Goal: Task Accomplishment & Management: Manage account settings

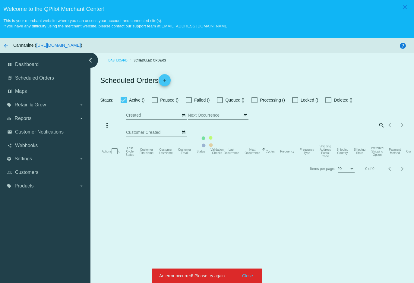
checkbox input "true"
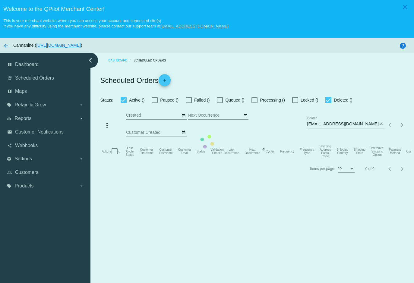
drag, startPoint x: 256, startPoint y: 202, endPoint x: 286, endPoint y: 192, distance: 31.2
click at [257, 160] on mat-table "Actions Id Last Cycle Status Customer FirstName Customer LastName Customer Emai…" at bounding box center [255, 151] width 312 height 18
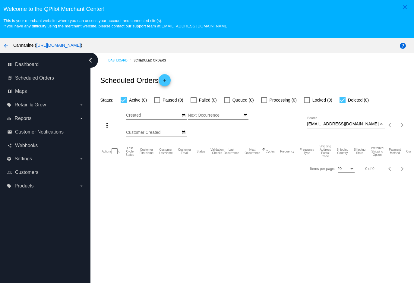
click at [353, 125] on input "[EMAIL_ADDRESS][DOMAIN_NAME]" at bounding box center [342, 124] width 71 height 5
paste input "capcom1977"
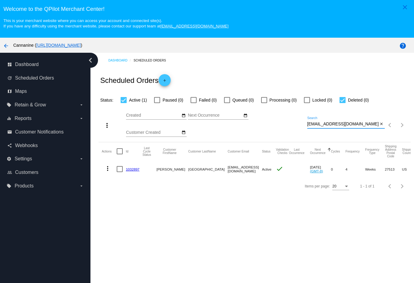
type input "[EMAIL_ADDRESS][DOMAIN_NAME]"
click at [107, 171] on mat-icon "more_vert" at bounding box center [107, 168] width 7 height 7
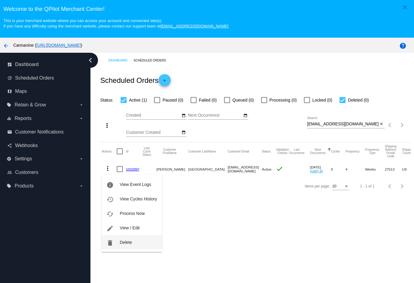
click at [128, 244] on span "Delete" at bounding box center [126, 242] width 12 height 5
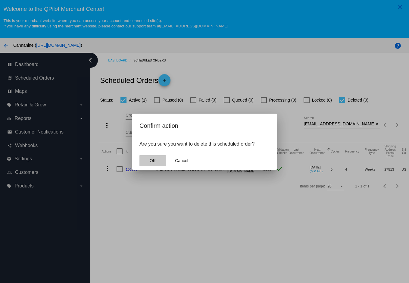
click at [154, 158] on button "OK" at bounding box center [153, 160] width 27 height 11
